Goal: Find contact information: Find contact information

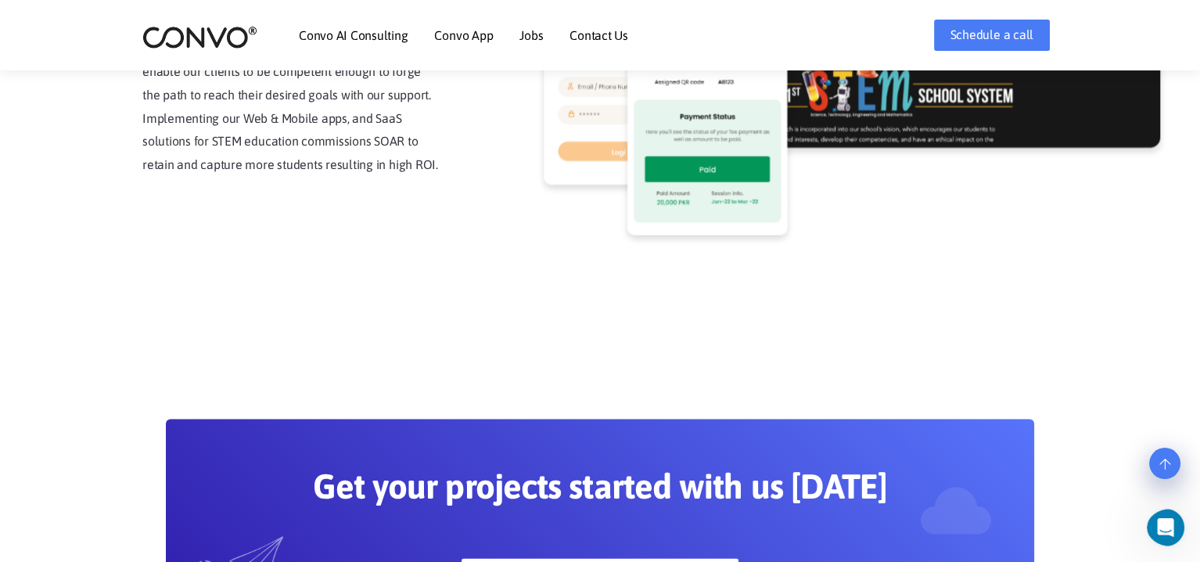
scroll to position [4069, 0]
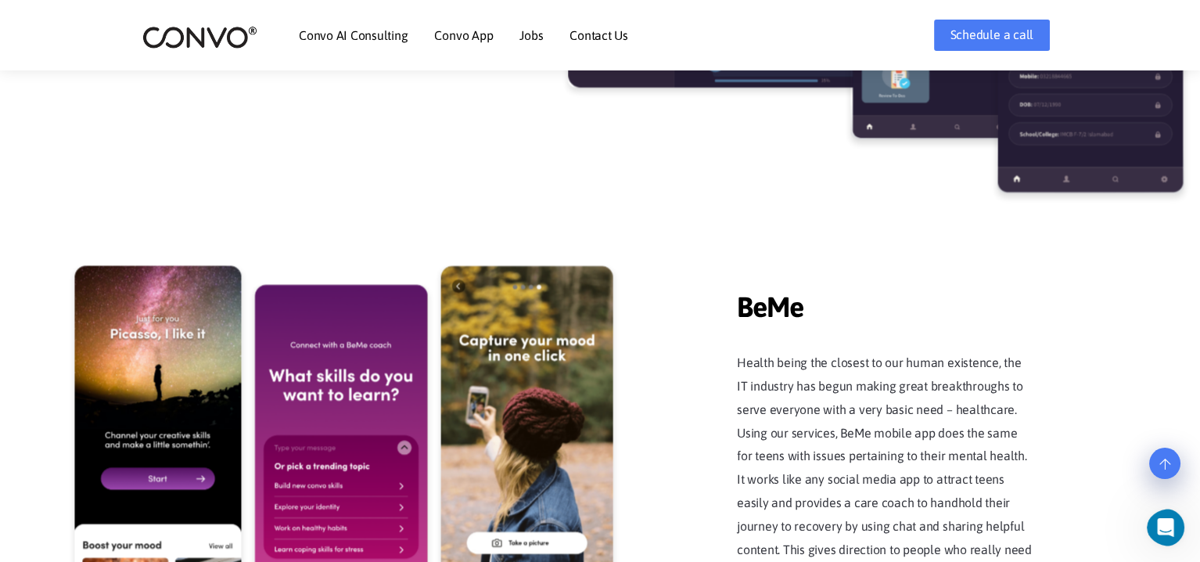
scroll to position [2895, 0]
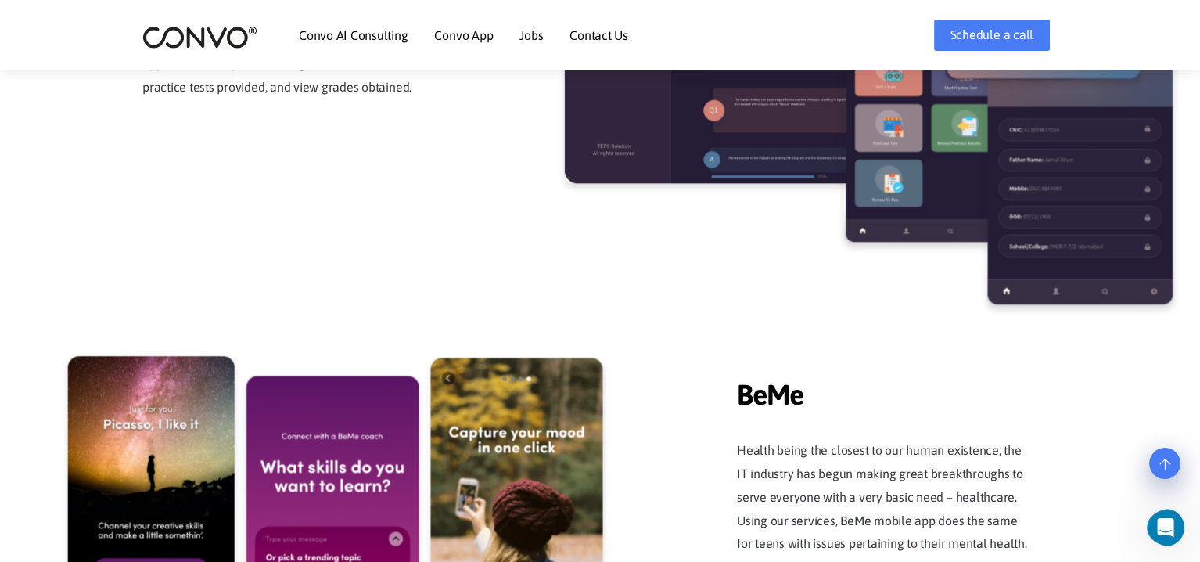
click at [593, 33] on link "Contact Us" at bounding box center [599, 35] width 59 height 13
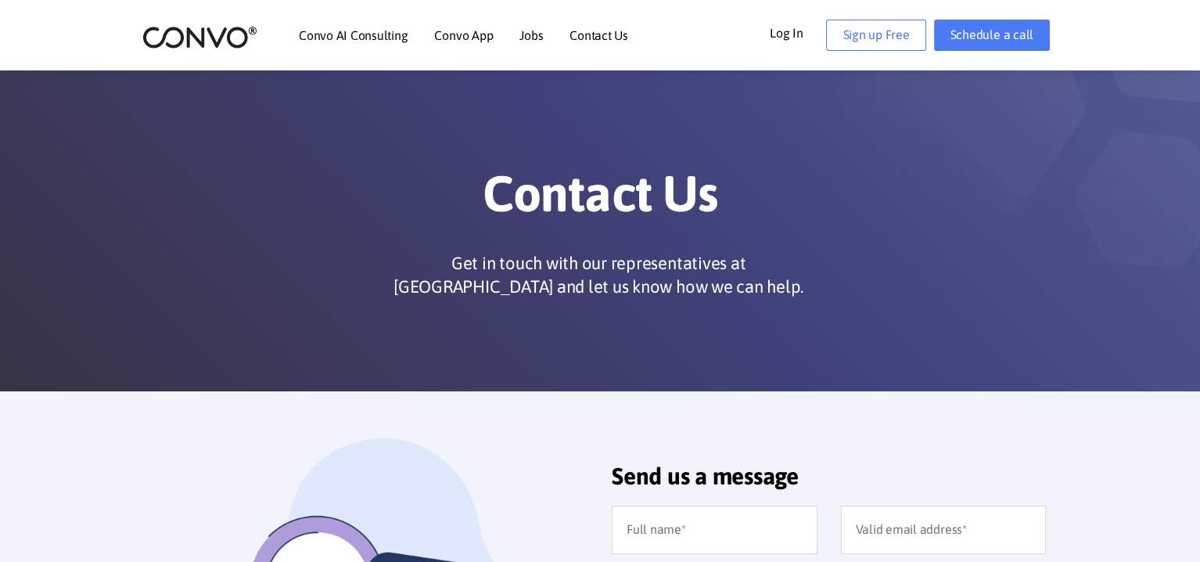
scroll to position [313, 0]
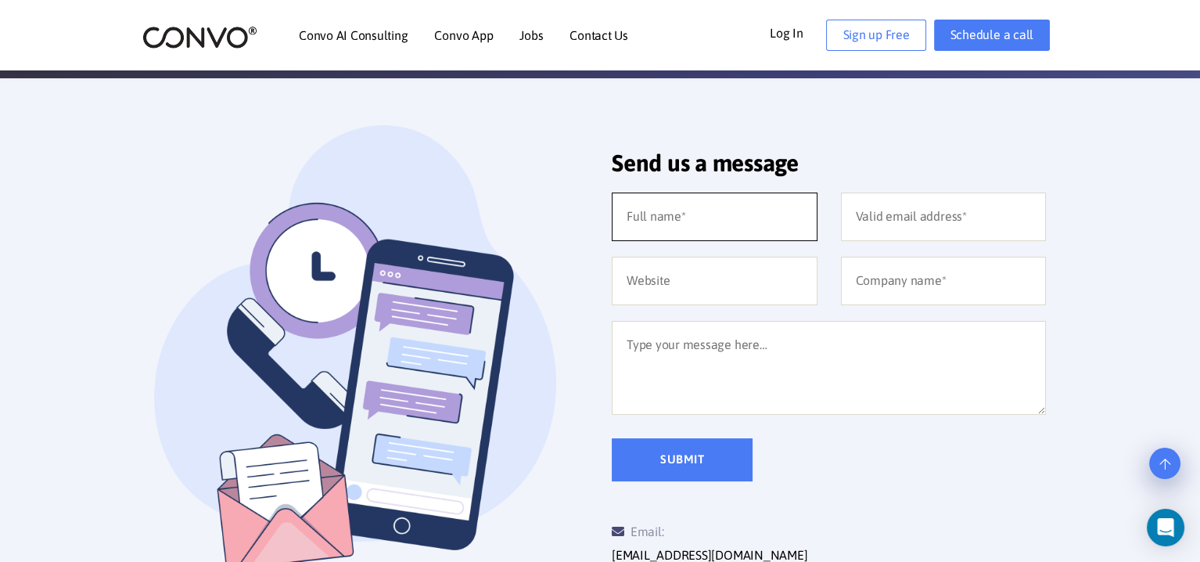
click at [712, 214] on input "text" at bounding box center [715, 217] width 206 height 49
click at [1044, 453] on div "Submit" at bounding box center [829, 459] width 458 height 43
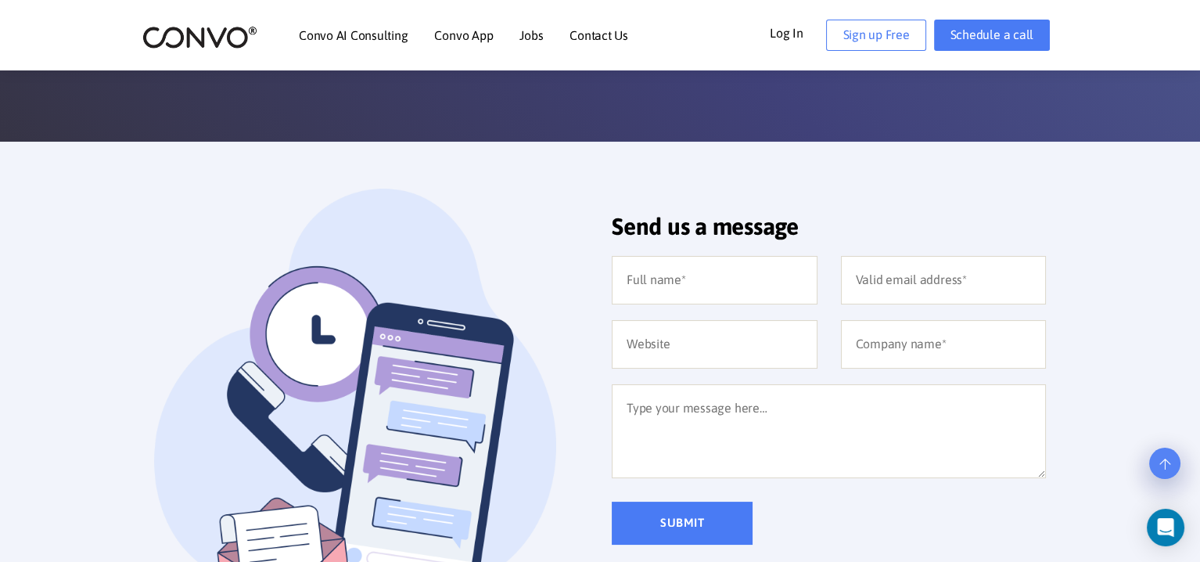
scroll to position [157, 0]
